Goal: Task Accomplishment & Management: Use online tool/utility

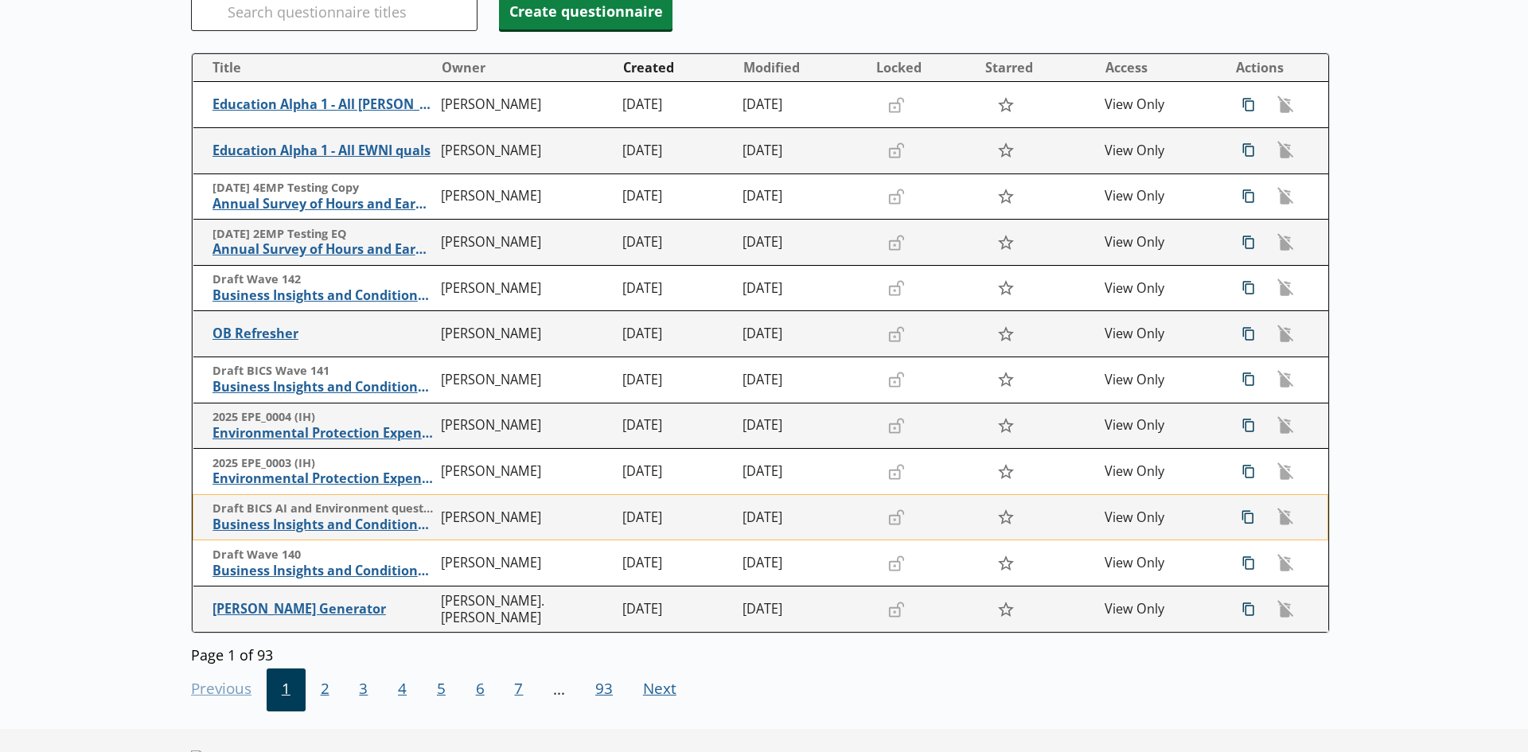
scroll to position [239, 0]
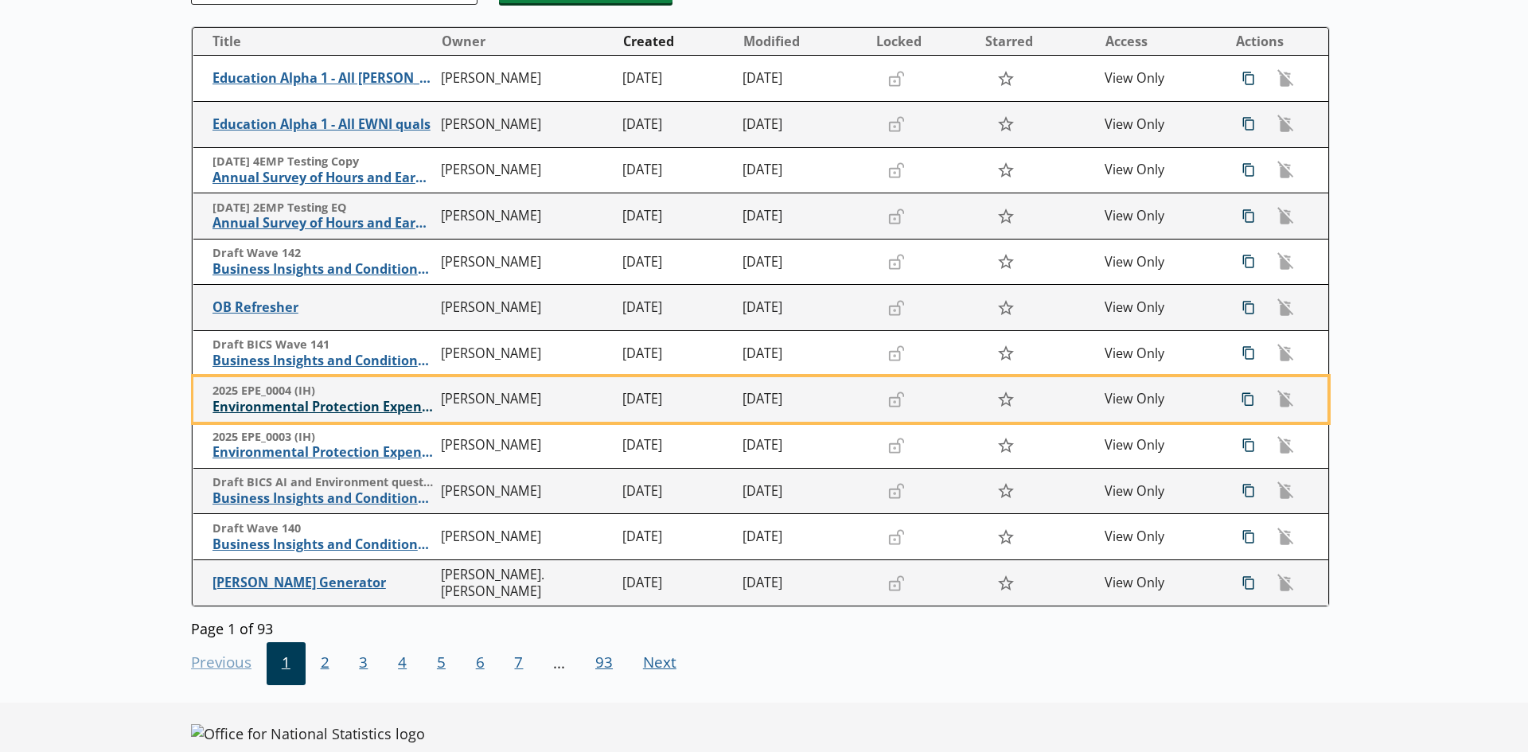
click at [334, 408] on span "Environmental Protection Expenditure" at bounding box center [323, 407] width 221 height 17
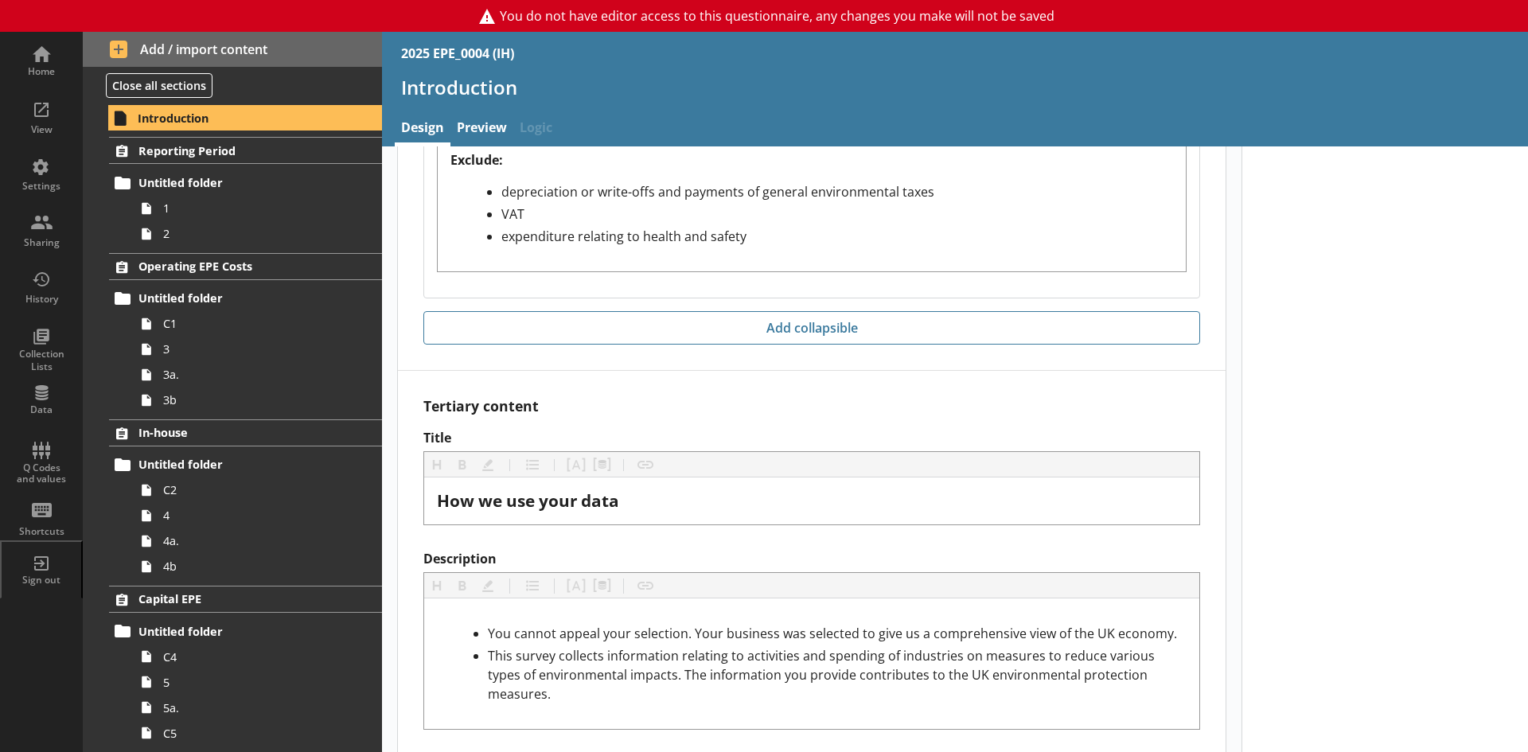
scroll to position [1928, 0]
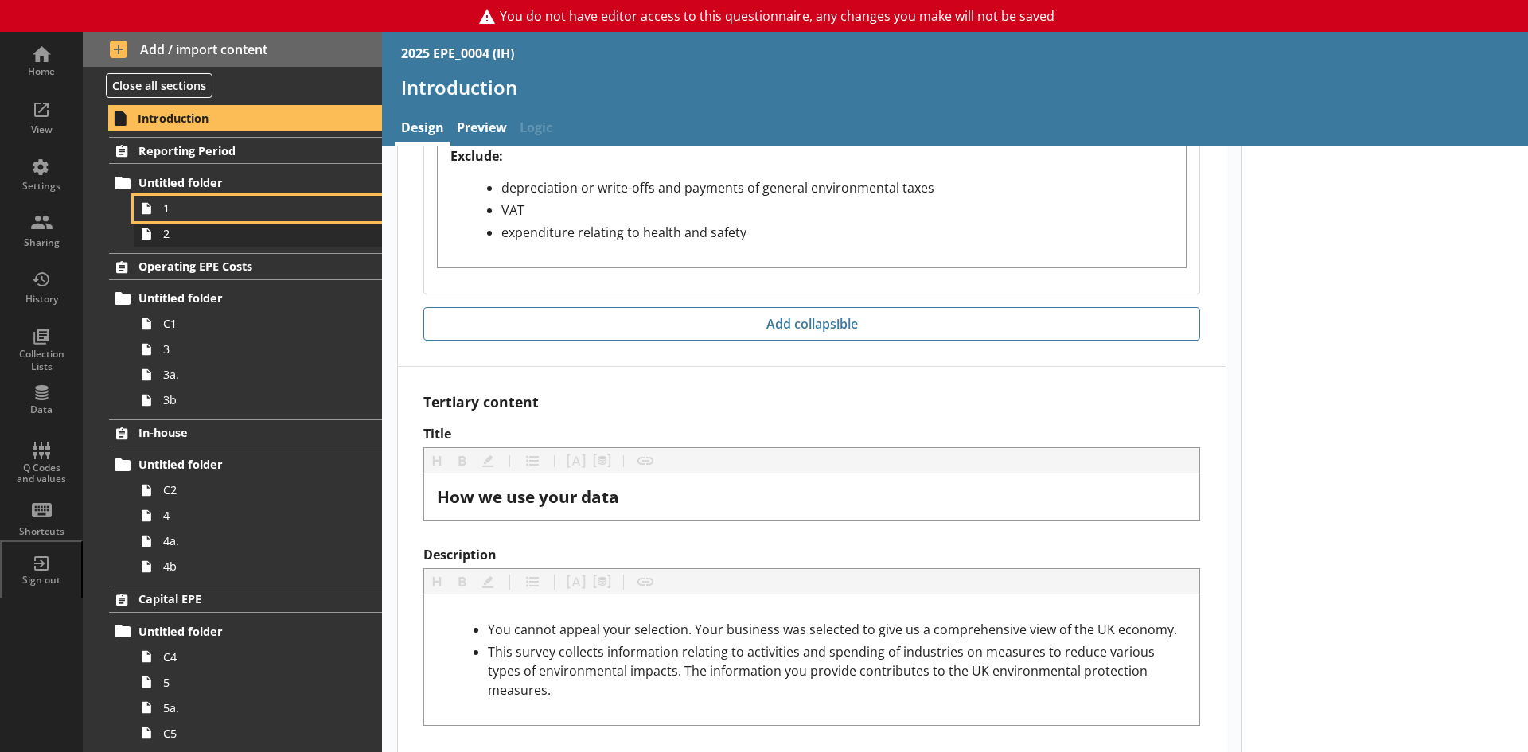
drag, startPoint x: 164, startPoint y: 218, endPoint x: 193, endPoint y: 222, distance: 28.9
click at [164, 218] on link "1" at bounding box center [258, 208] width 248 height 25
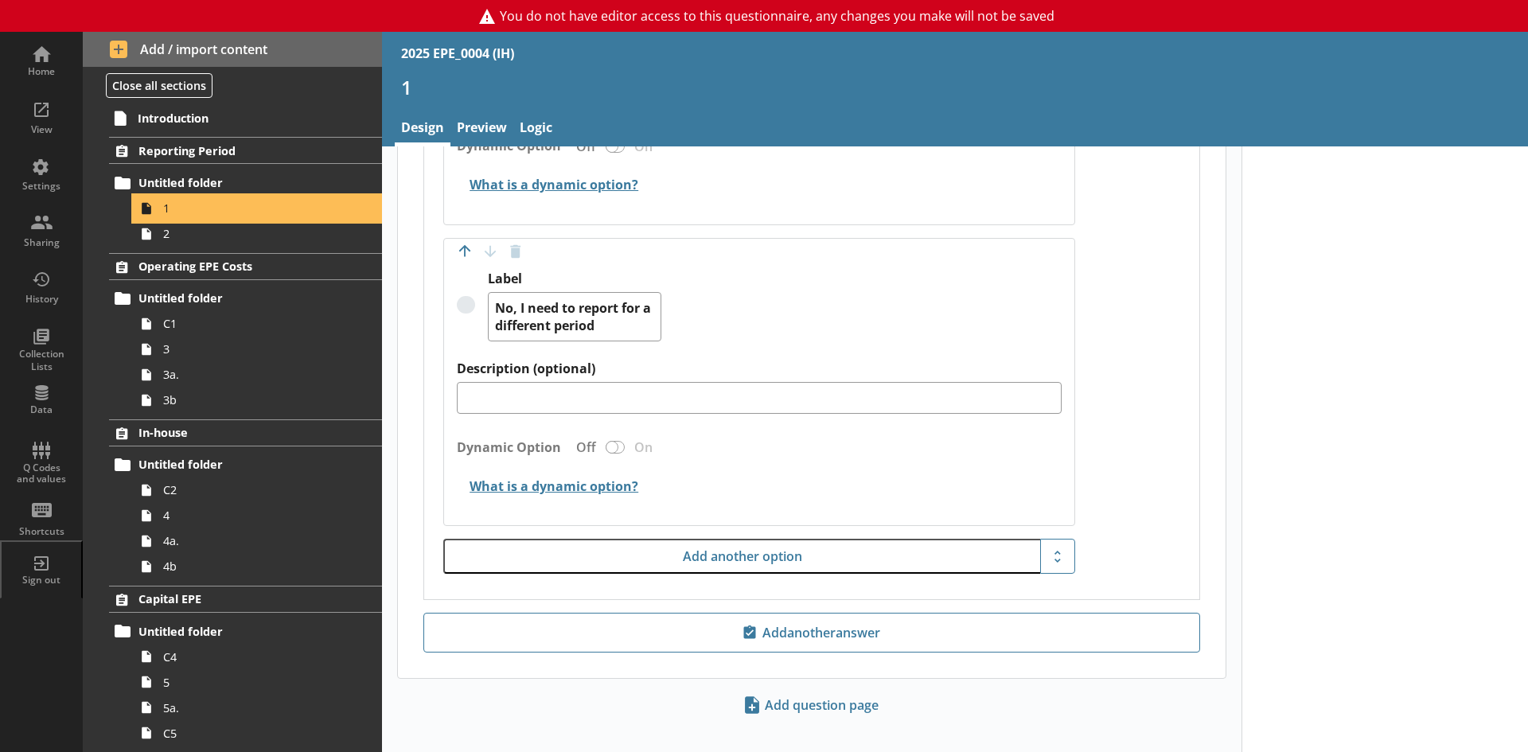
scroll to position [1212, 0]
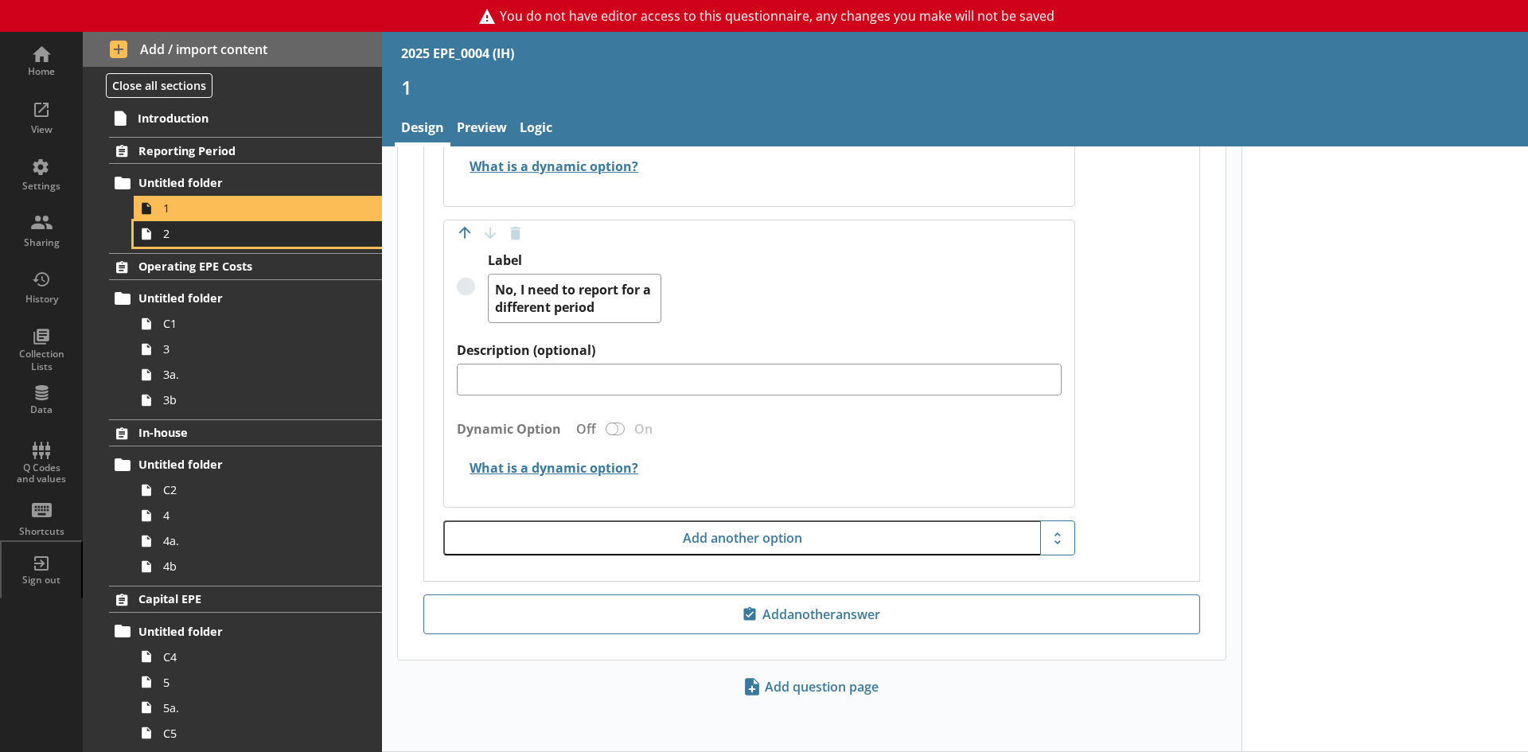
click at [180, 238] on span "2" at bounding box center [251, 233] width 177 height 15
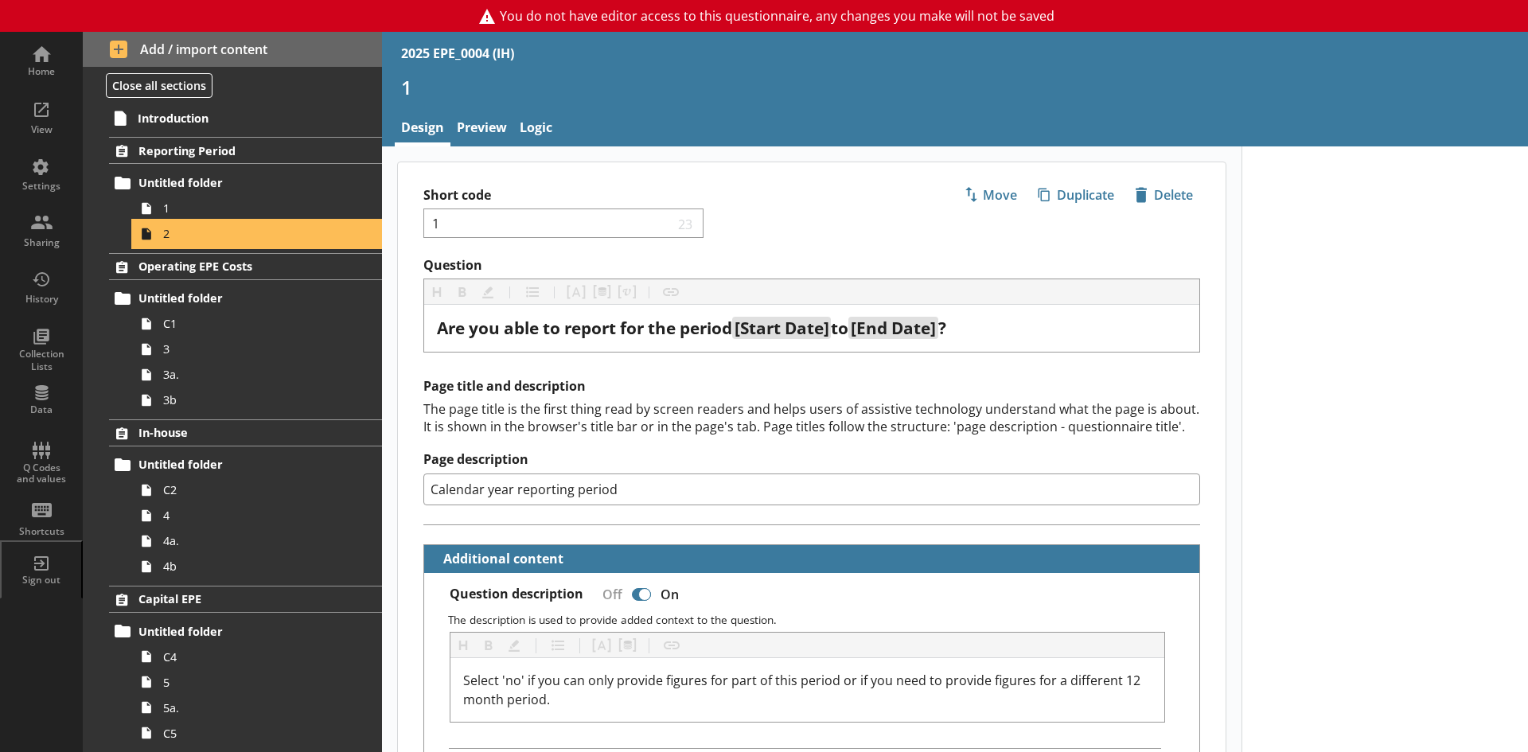
type textarea "x"
select select "ref_p_end_date"
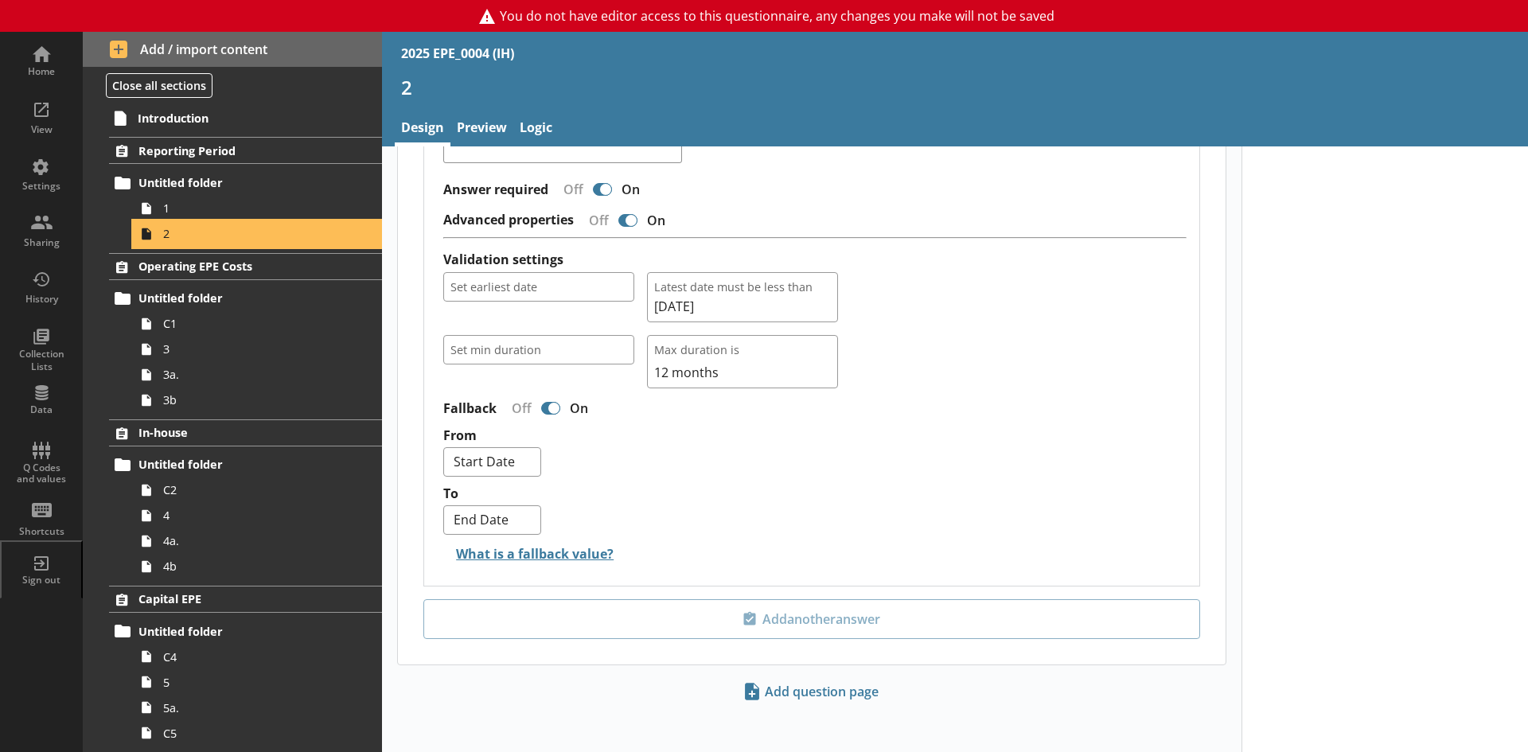
scroll to position [1225, 0]
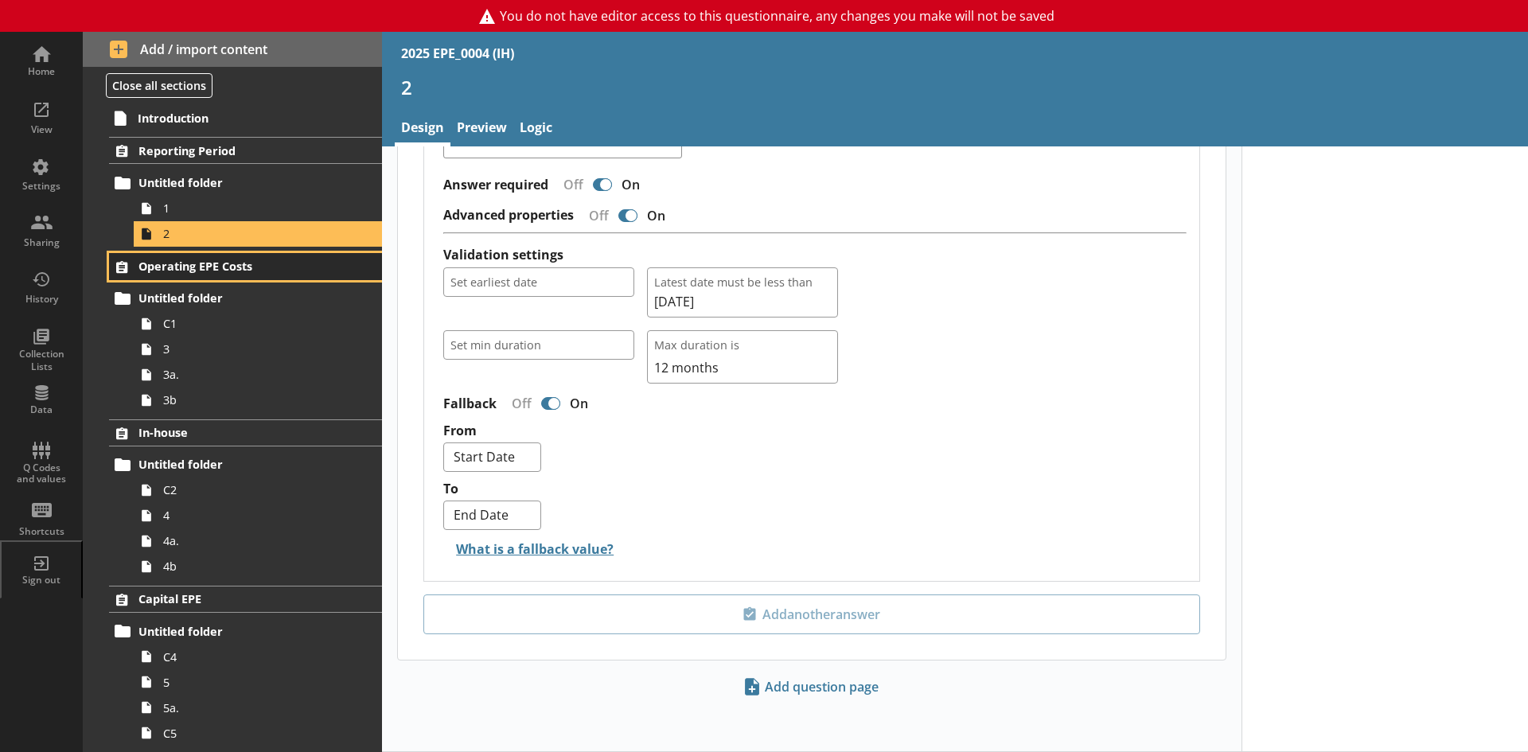
click at [174, 272] on span "Operating EPE Costs" at bounding box center [236, 266] width 196 height 15
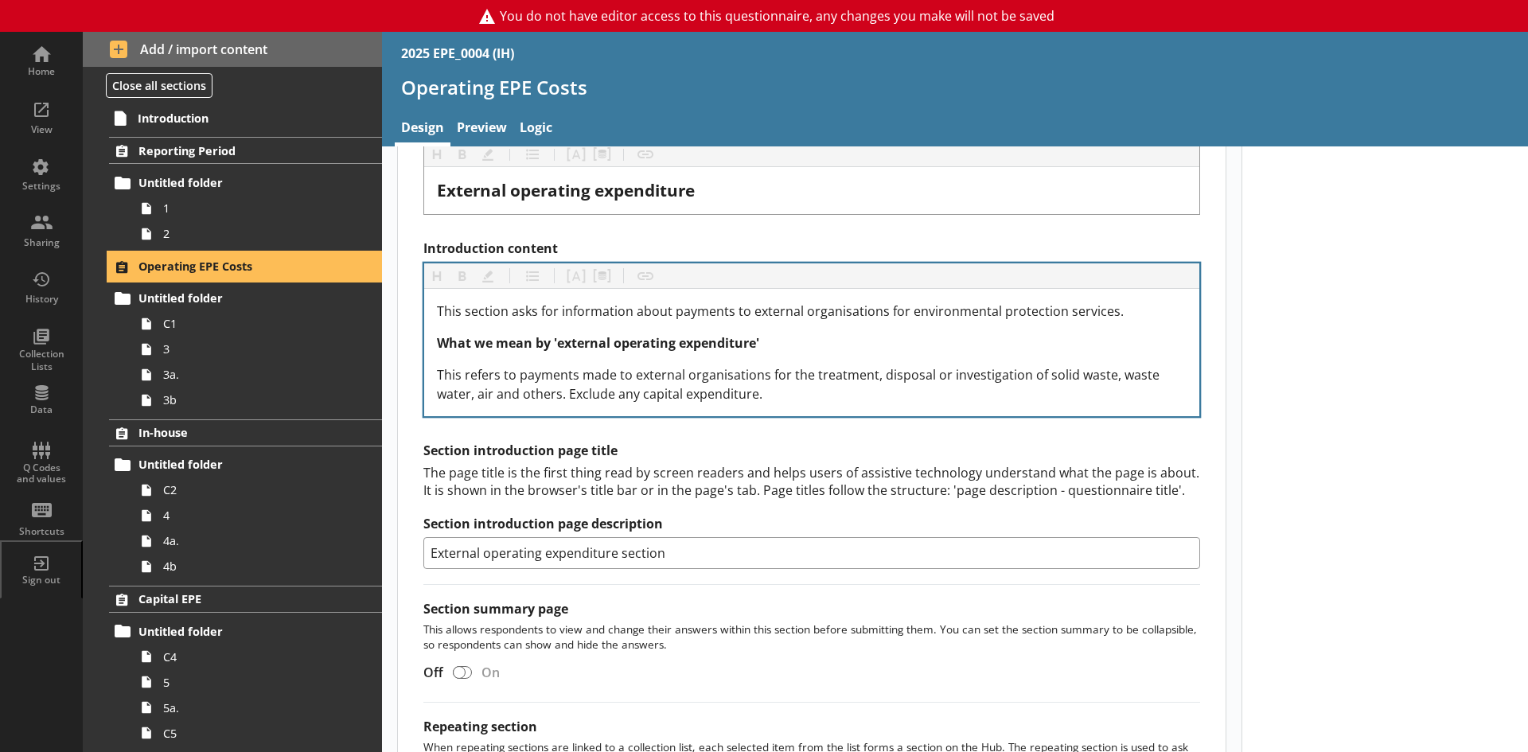
scroll to position [398, 0]
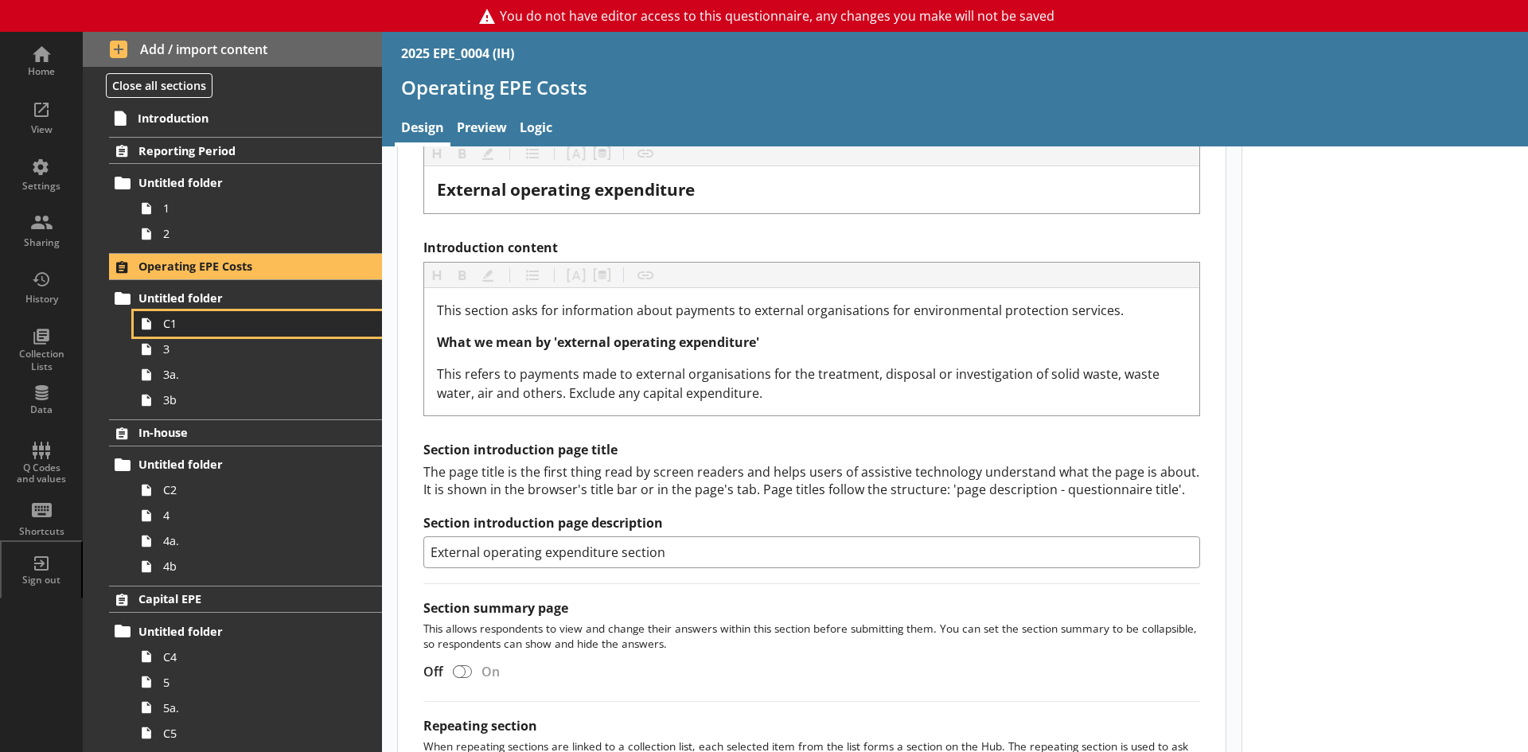
click at [182, 328] on span "C1" at bounding box center [251, 323] width 177 height 15
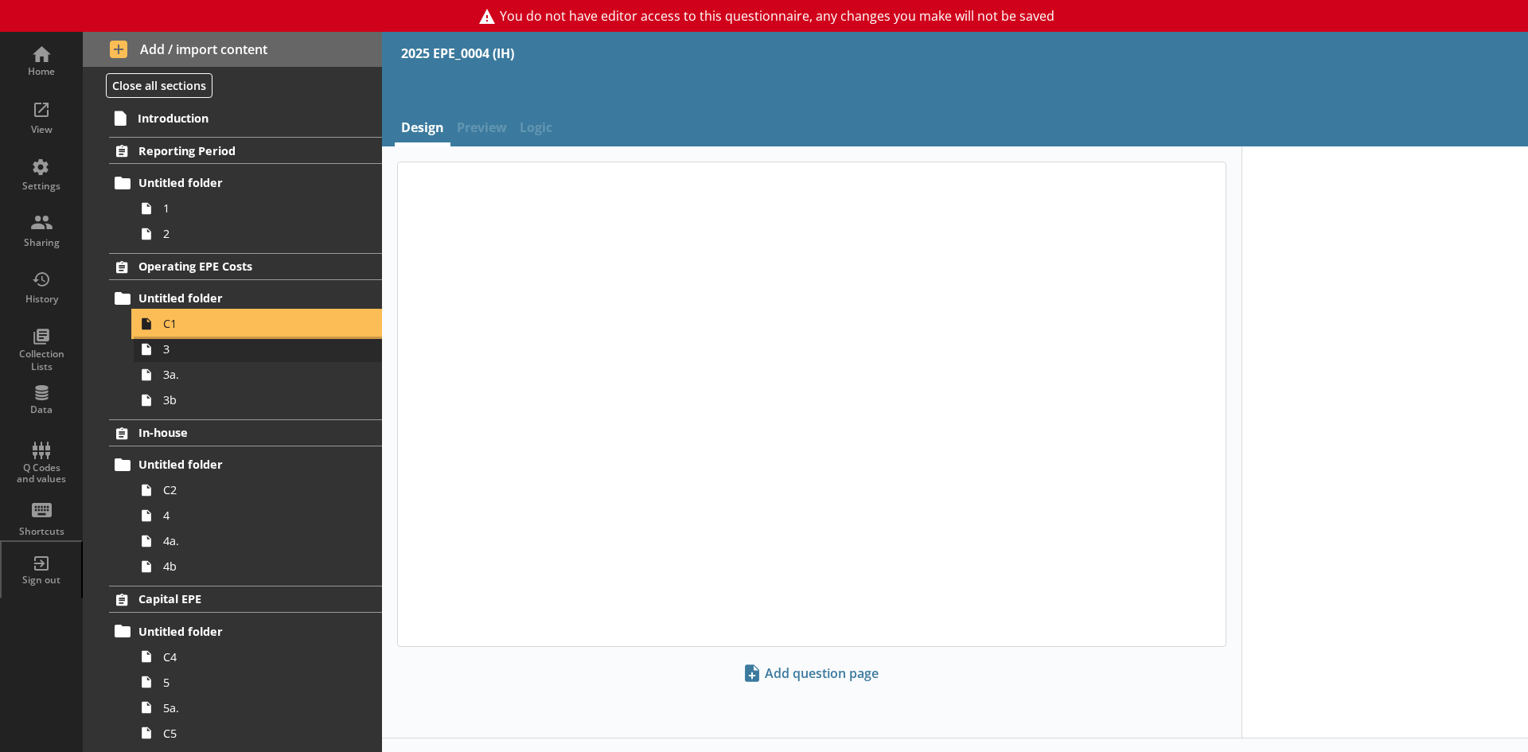
type textarea "x"
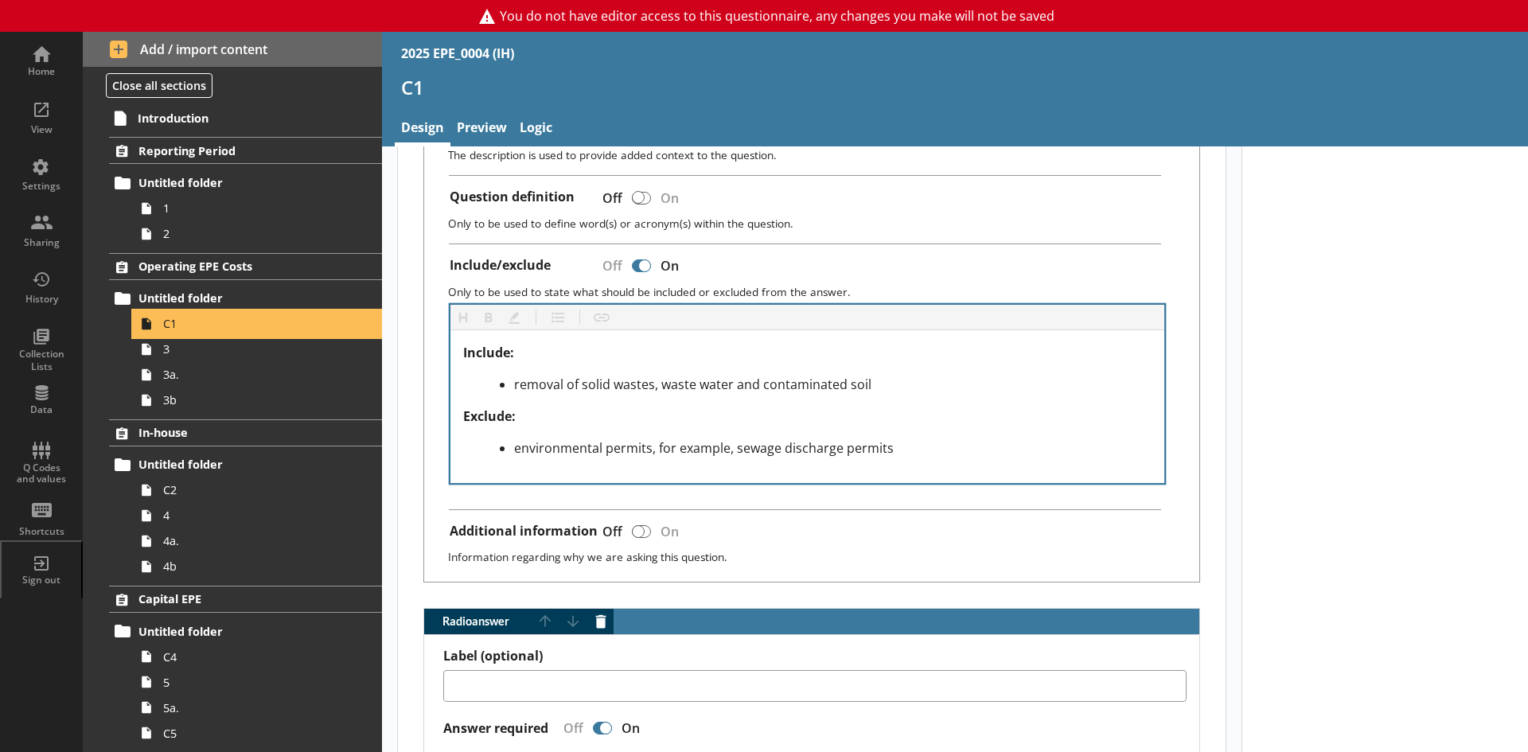
scroll to position [557, 0]
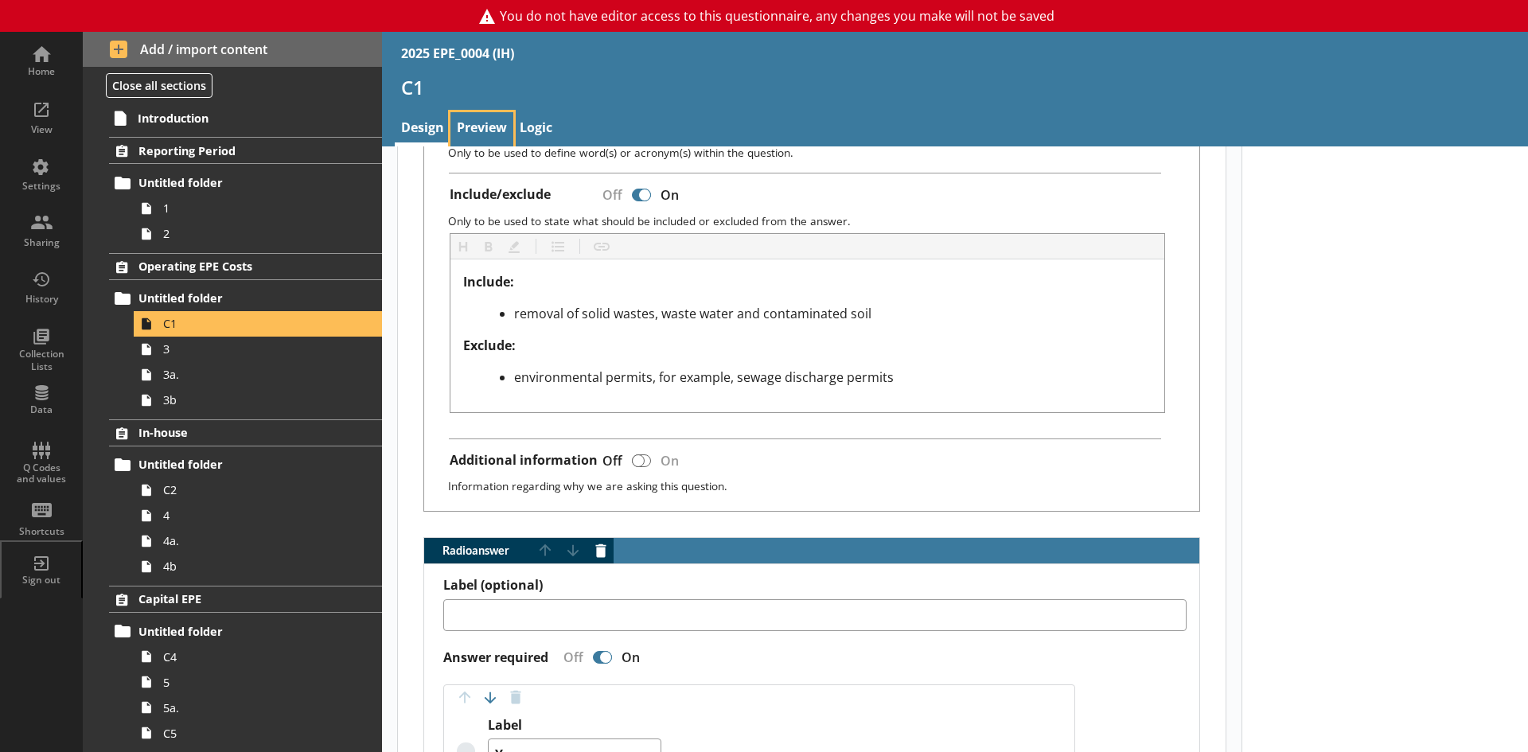
click at [473, 123] on link "Preview" at bounding box center [481, 129] width 63 height 34
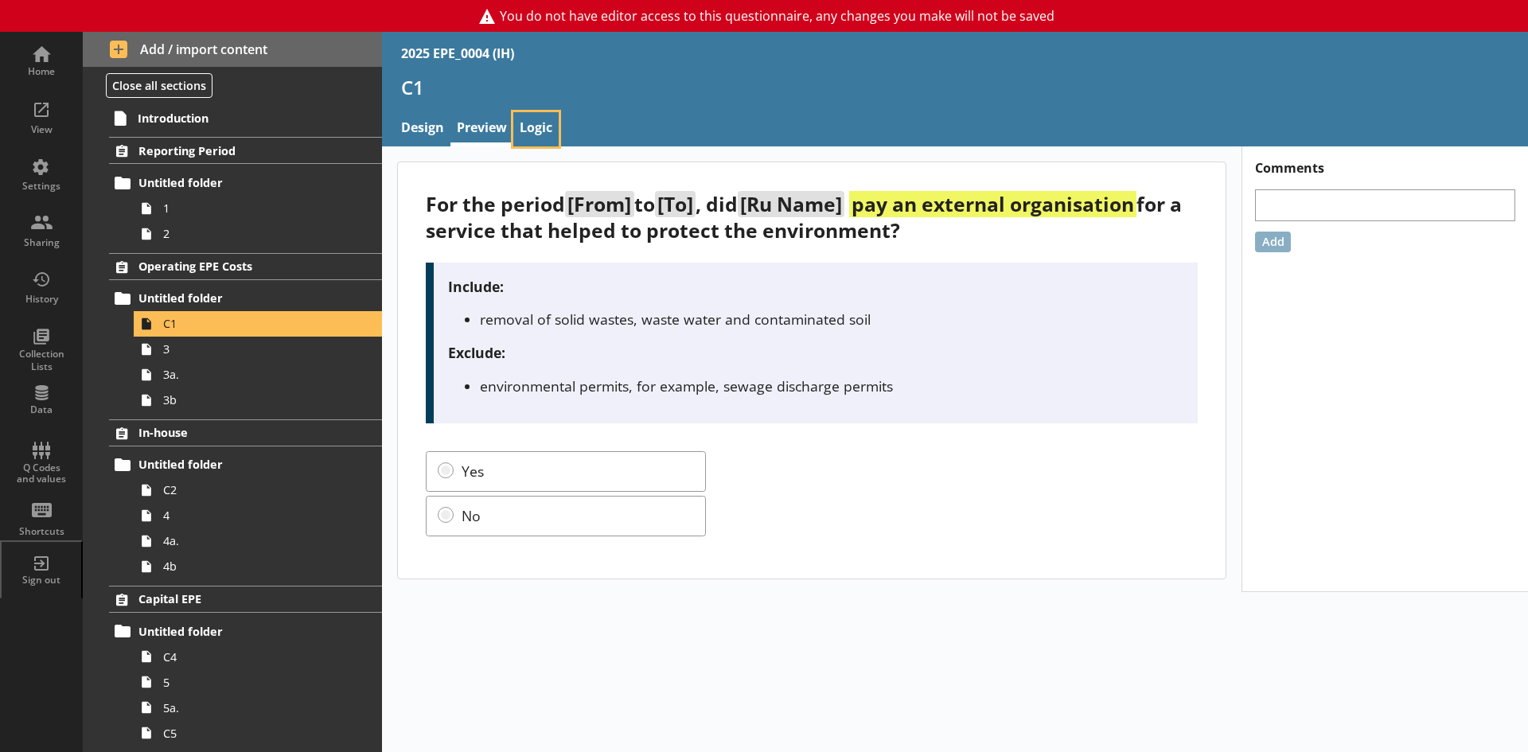
click at [540, 131] on link "Logic" at bounding box center [535, 129] width 45 height 34
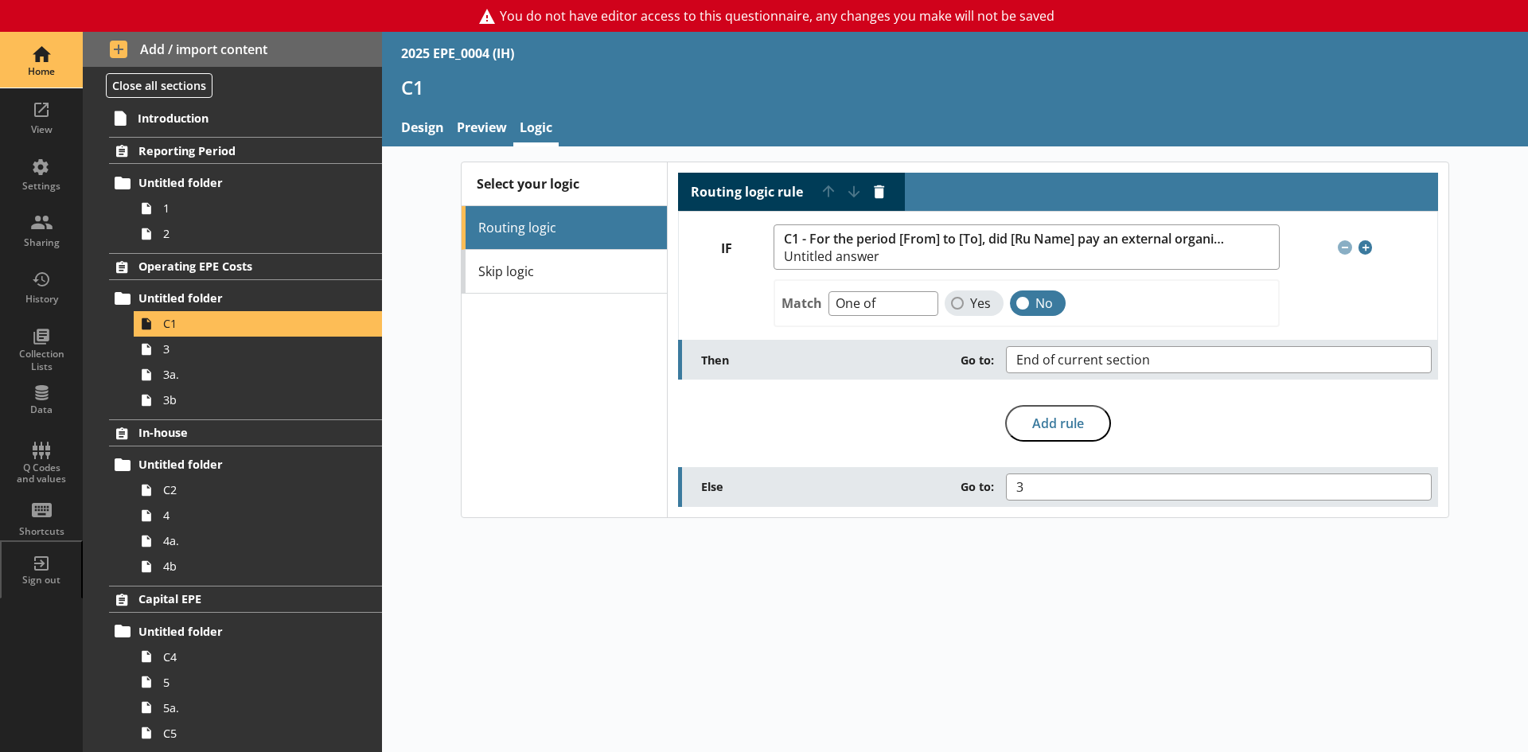
click at [50, 62] on div "Home" at bounding box center [42, 60] width 56 height 56
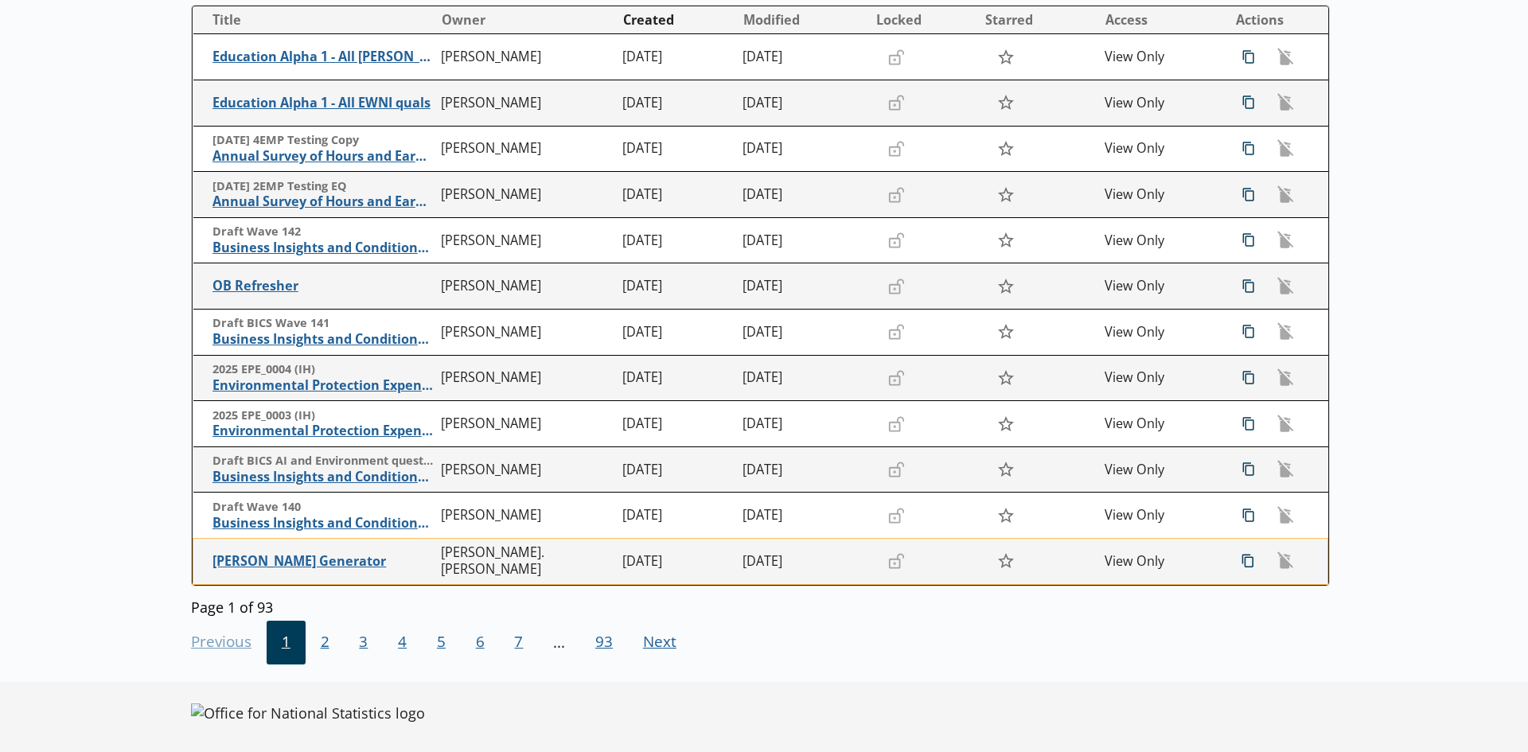
scroll to position [267, 0]
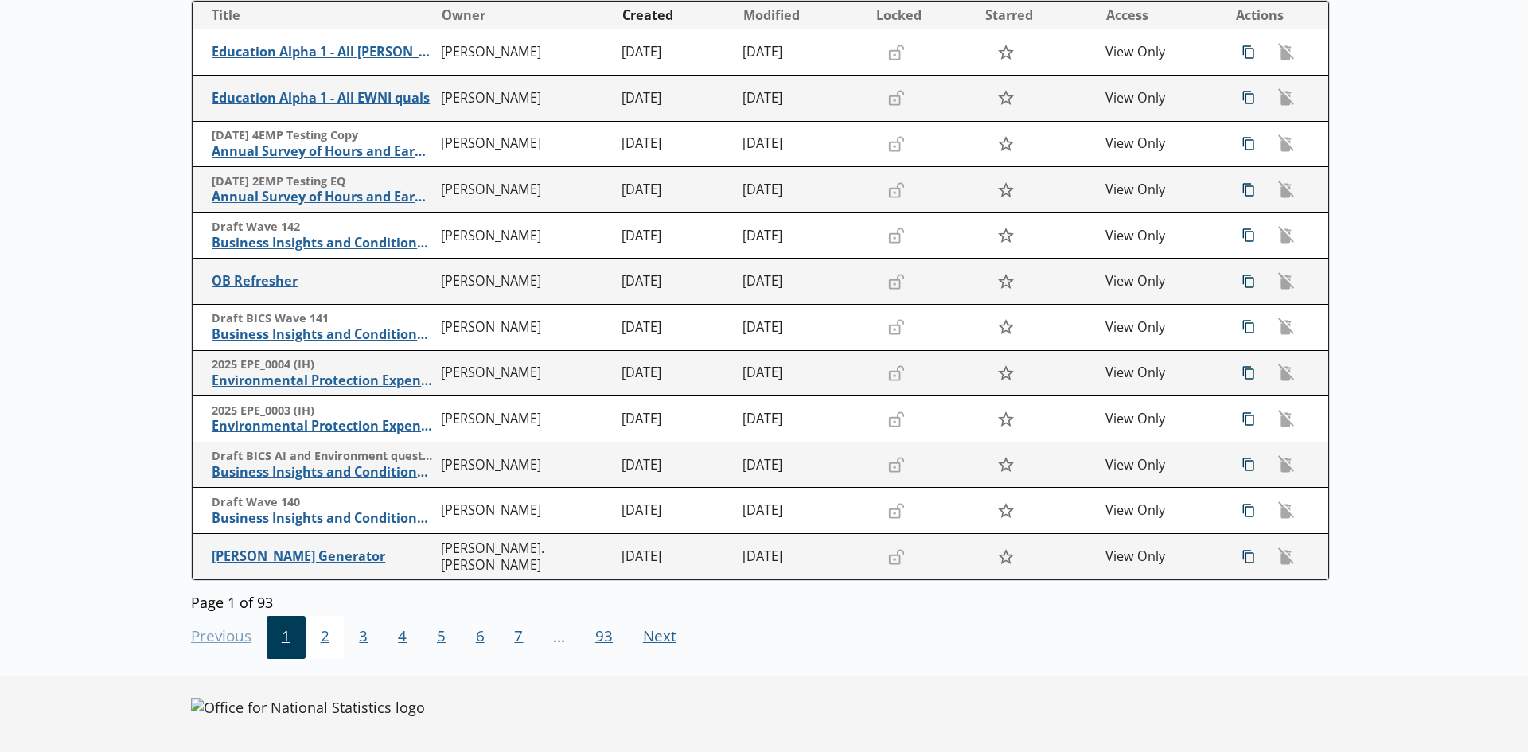
drag, startPoint x: 326, startPoint y: 644, endPoint x: 410, endPoint y: 659, distance: 84.9
click at [326, 644] on span "2" at bounding box center [325, 637] width 39 height 43
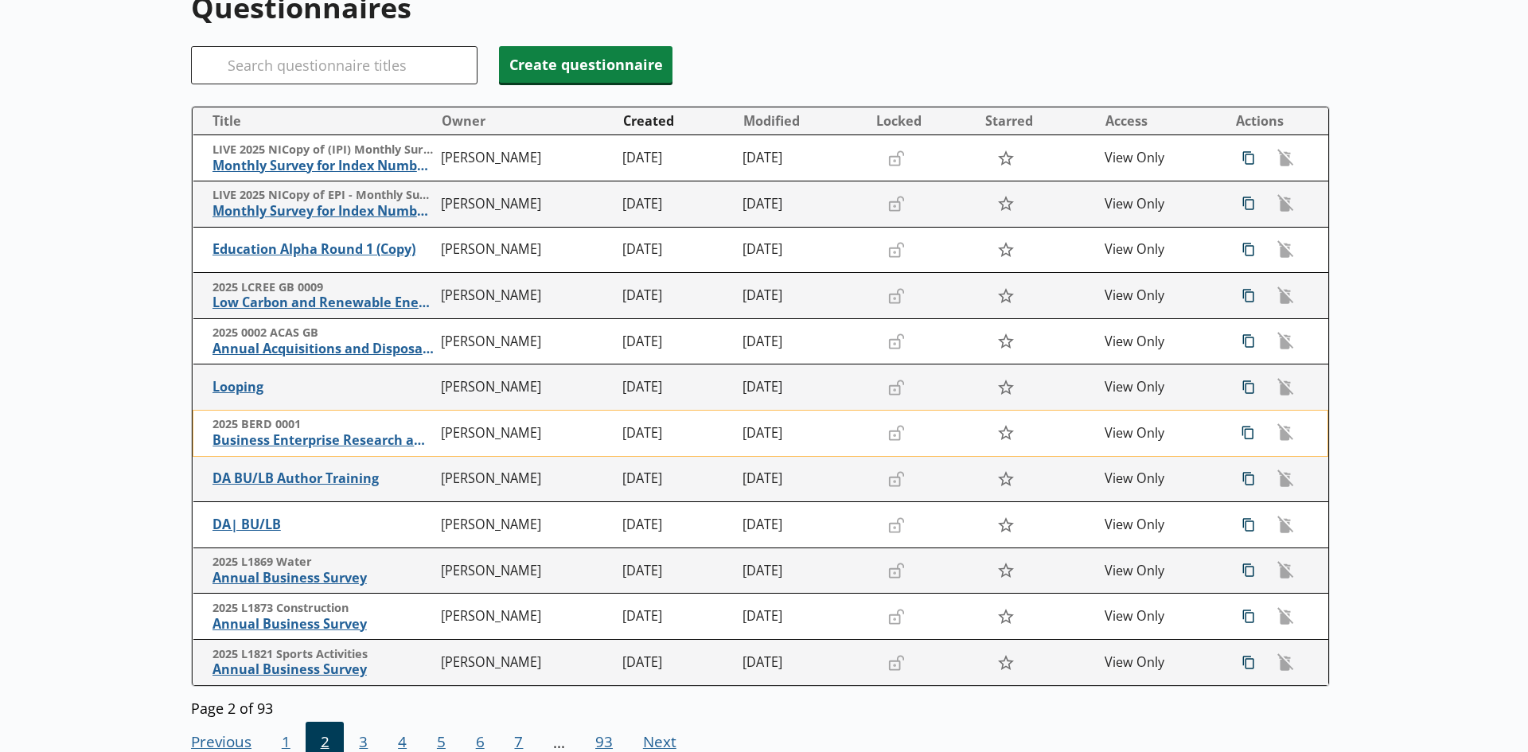
scroll to position [187, 0]
